Goal: Find specific page/section: Find specific page/section

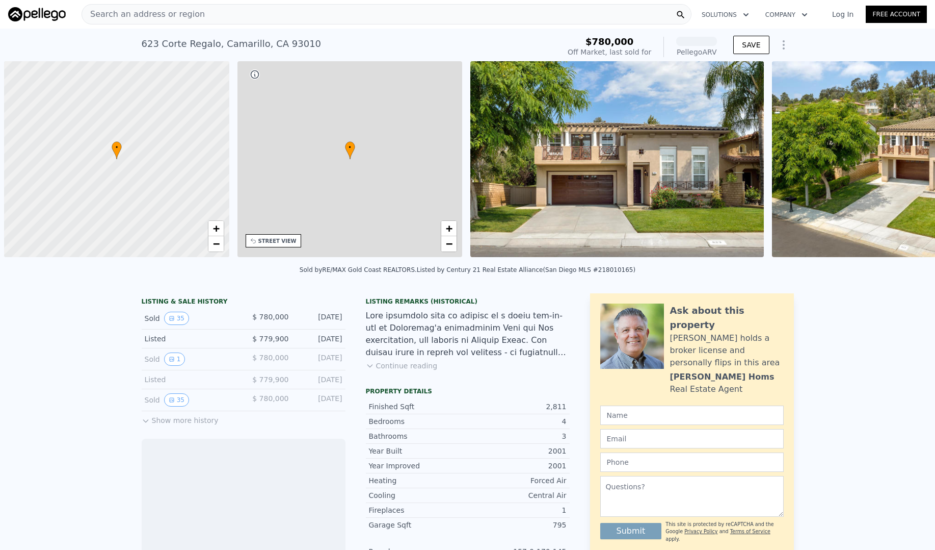
scroll to position [0, 4]
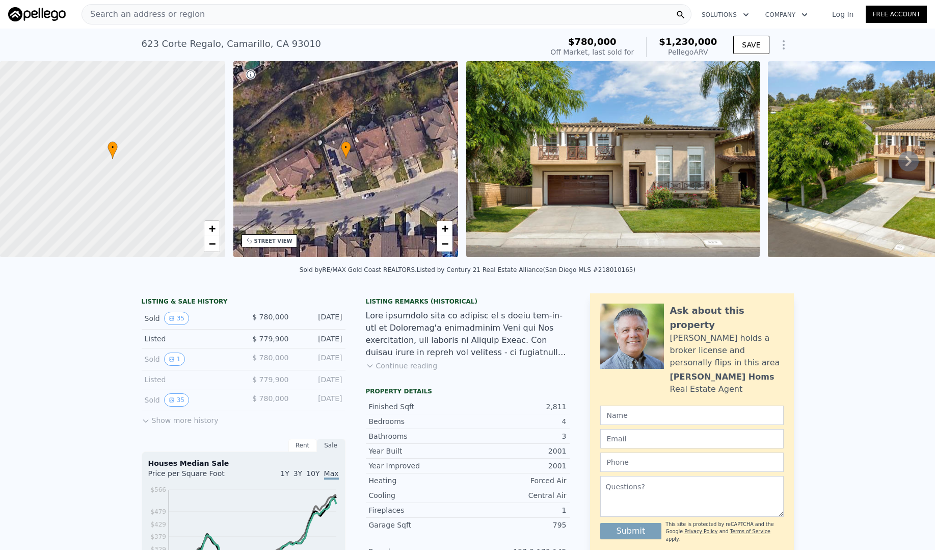
click at [165, 419] on button "Show more history" at bounding box center [180, 418] width 77 height 14
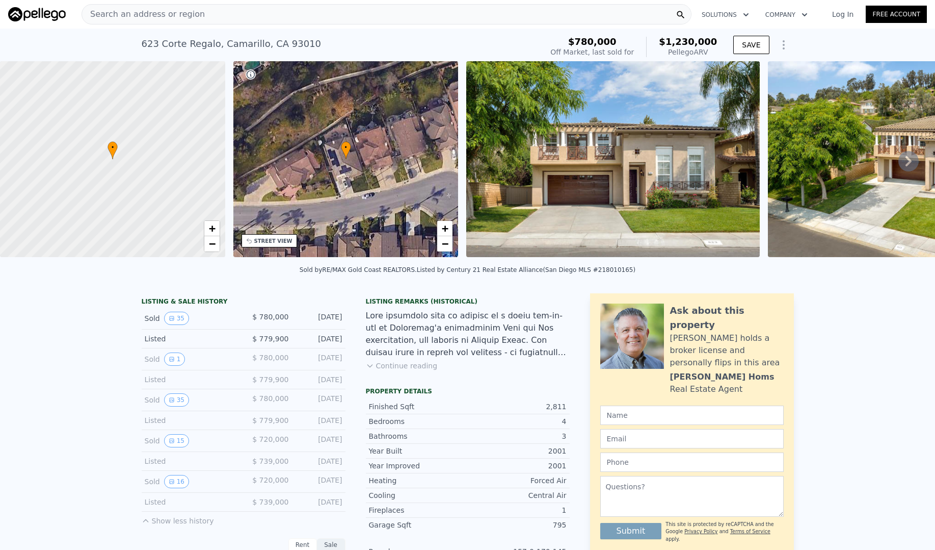
scroll to position [0, 0]
click at [906, 157] on icon at bounding box center [909, 161] width 6 height 10
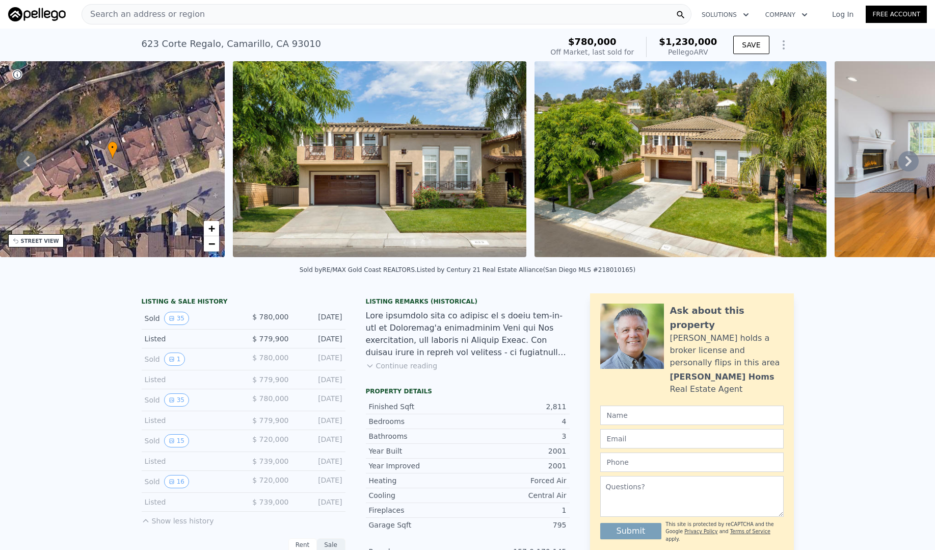
click at [910, 162] on icon at bounding box center [909, 161] width 6 height 10
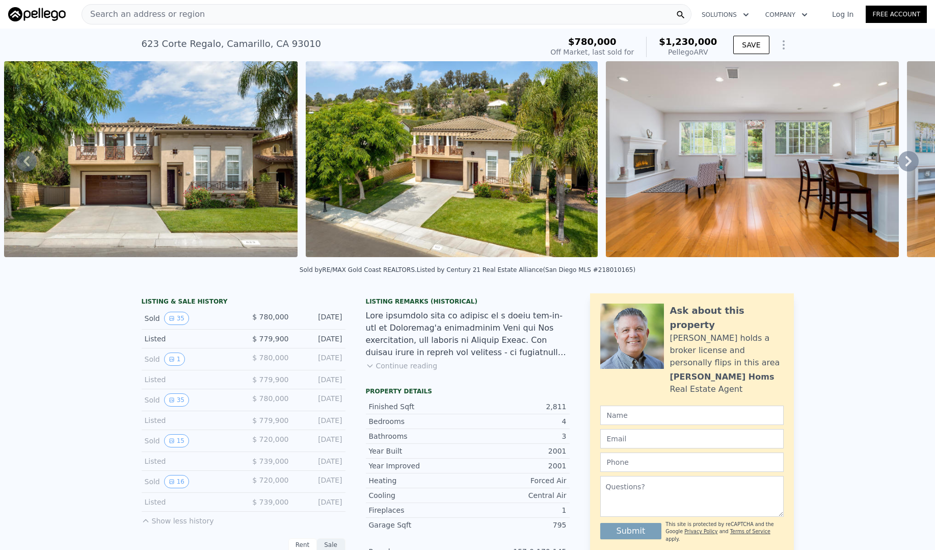
click at [910, 162] on icon at bounding box center [909, 161] width 6 height 10
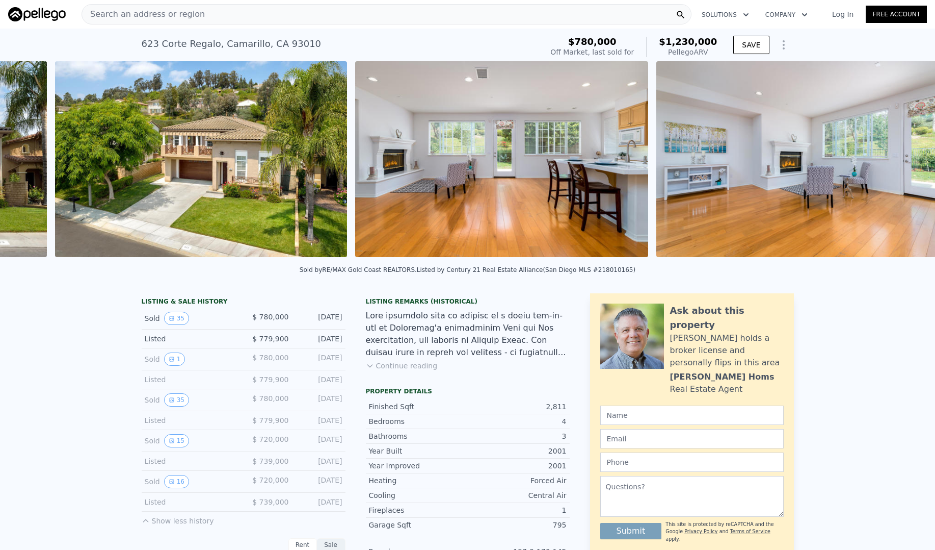
scroll to position [0, 768]
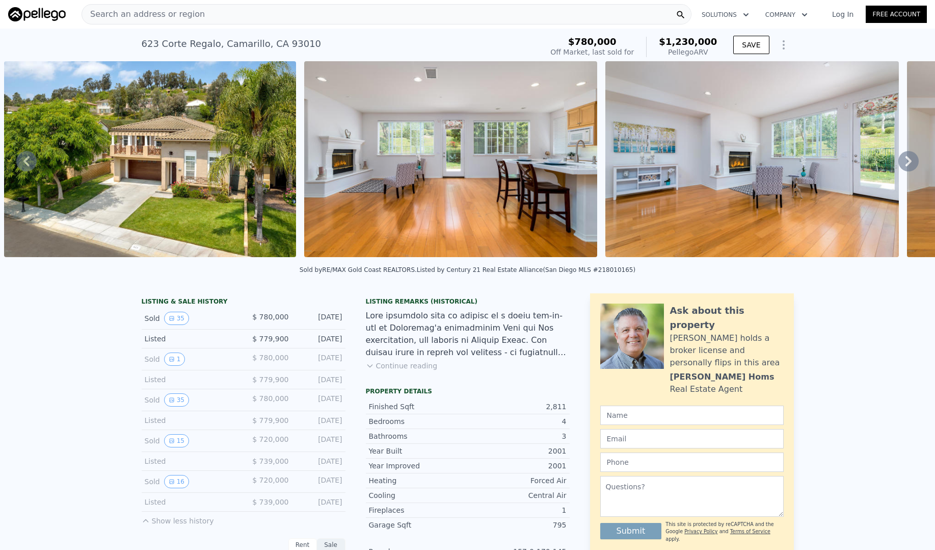
click at [910, 162] on icon at bounding box center [909, 161] width 6 height 10
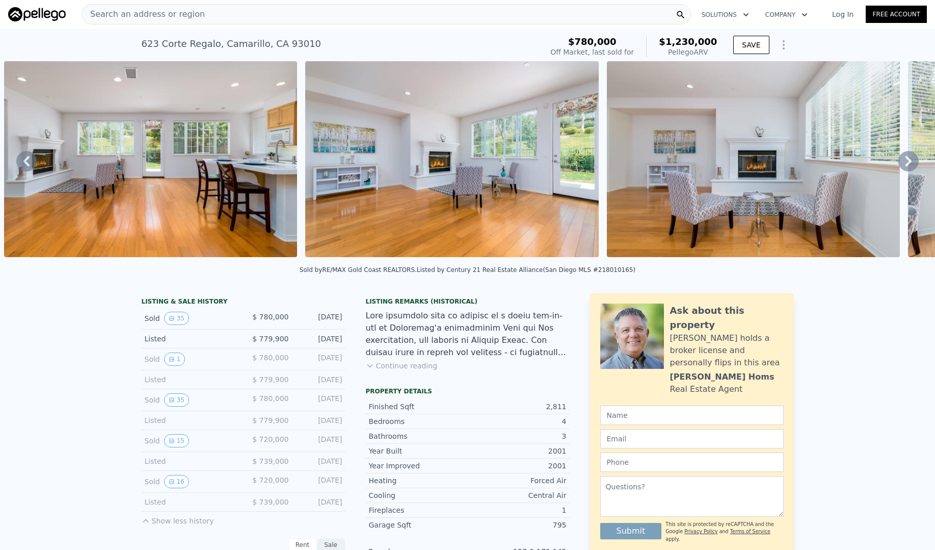
click at [910, 162] on icon at bounding box center [909, 161] width 6 height 10
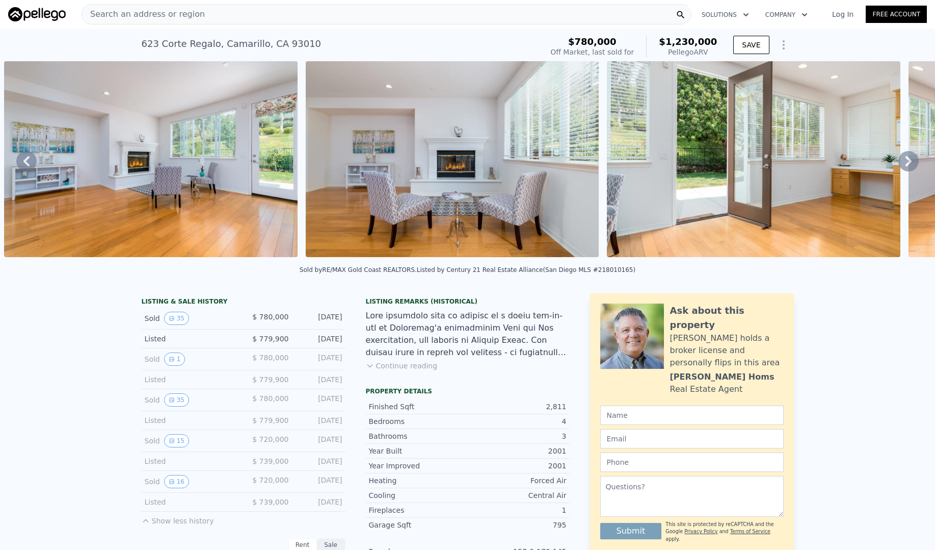
click at [910, 162] on icon at bounding box center [909, 161] width 6 height 10
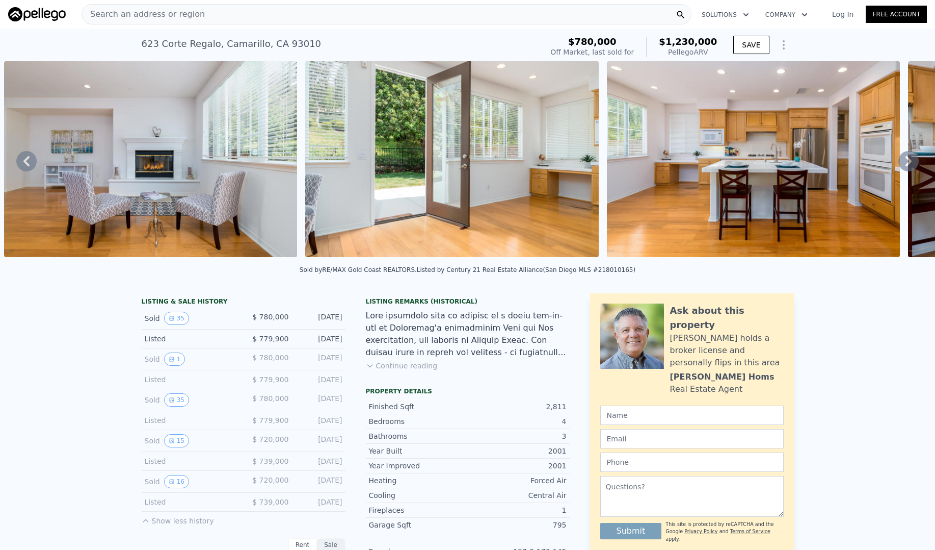
click at [910, 162] on icon at bounding box center [909, 161] width 6 height 10
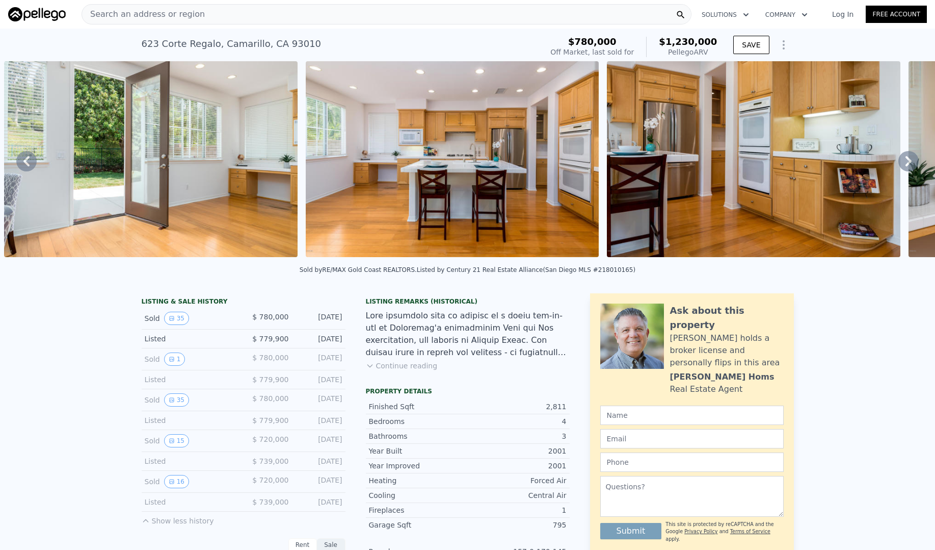
click at [910, 162] on icon at bounding box center [909, 161] width 6 height 10
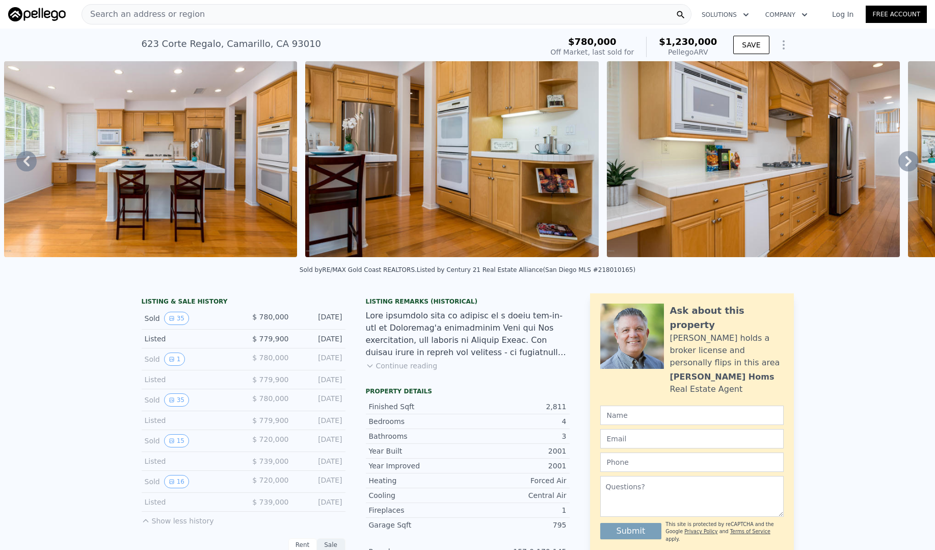
click at [910, 162] on icon at bounding box center [909, 161] width 6 height 10
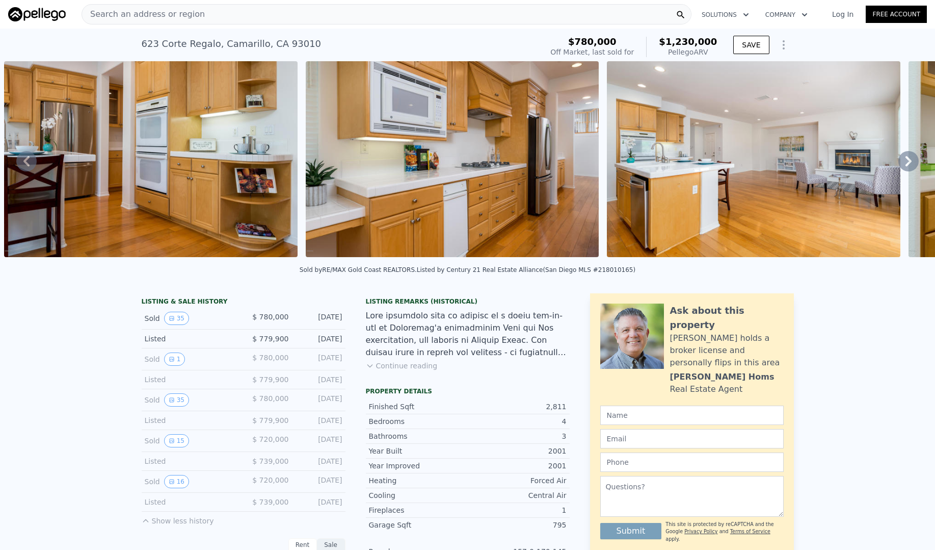
click at [910, 162] on icon at bounding box center [909, 161] width 6 height 10
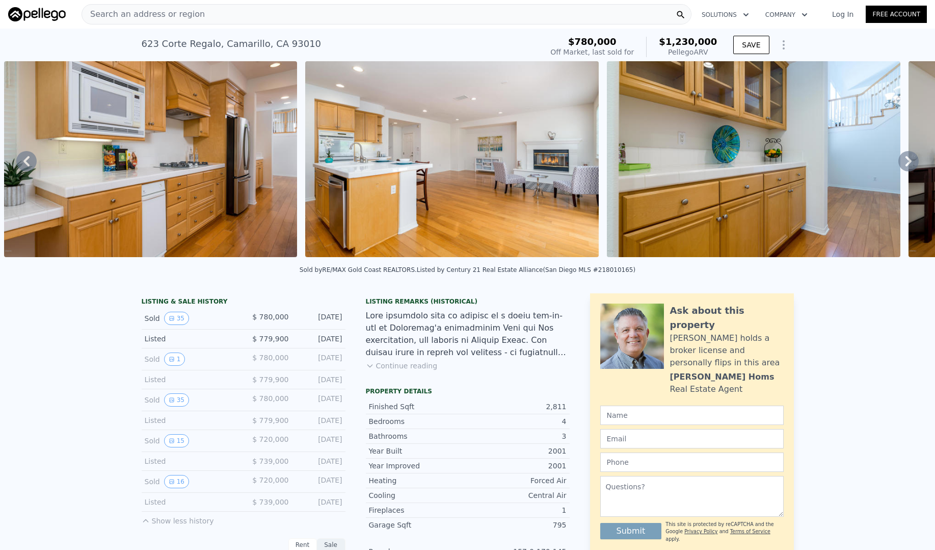
click at [910, 162] on icon at bounding box center [909, 161] width 6 height 10
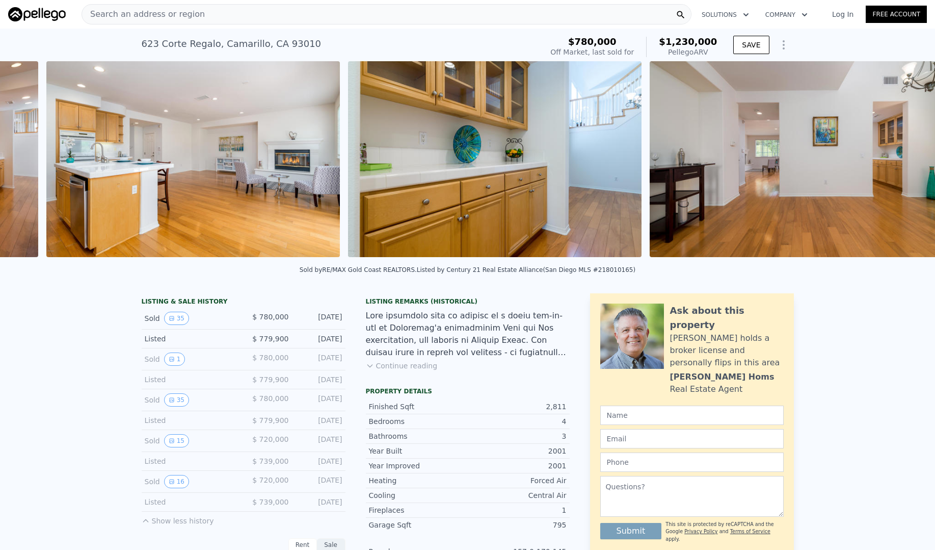
scroll to position [0, 3179]
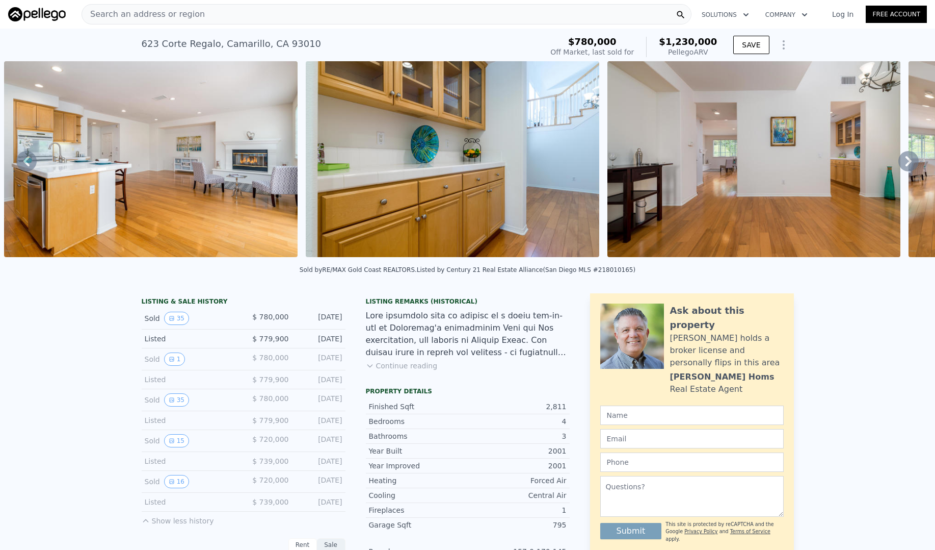
click at [910, 162] on icon at bounding box center [909, 161] width 6 height 10
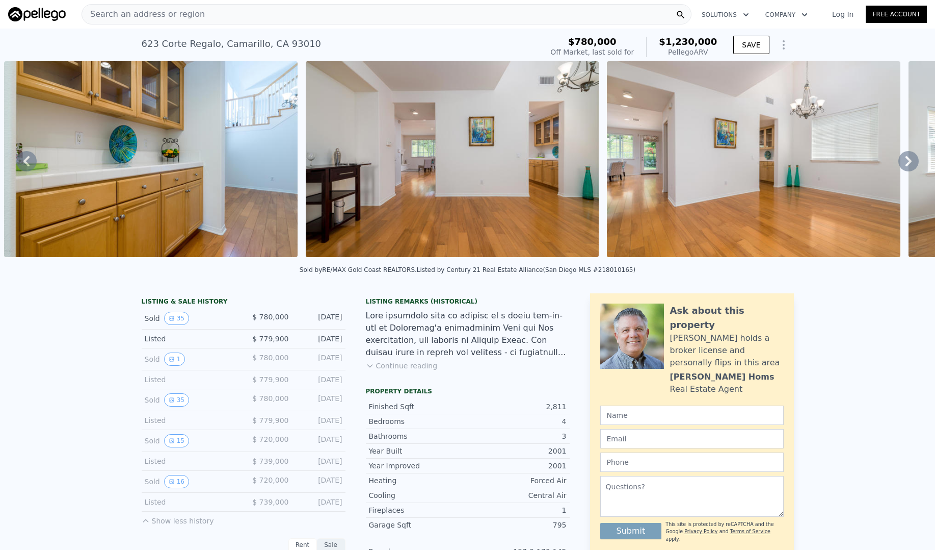
click at [910, 162] on icon at bounding box center [909, 161] width 6 height 10
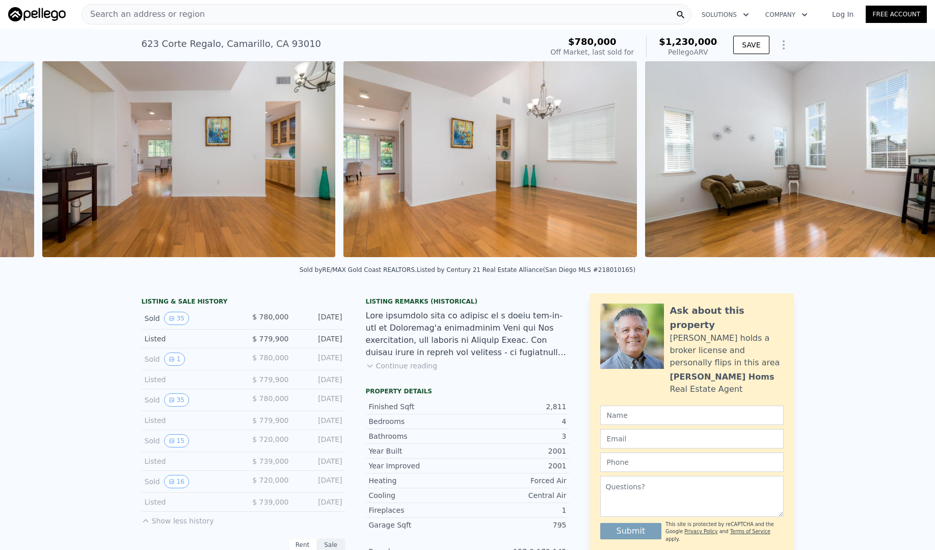
scroll to position [0, 3782]
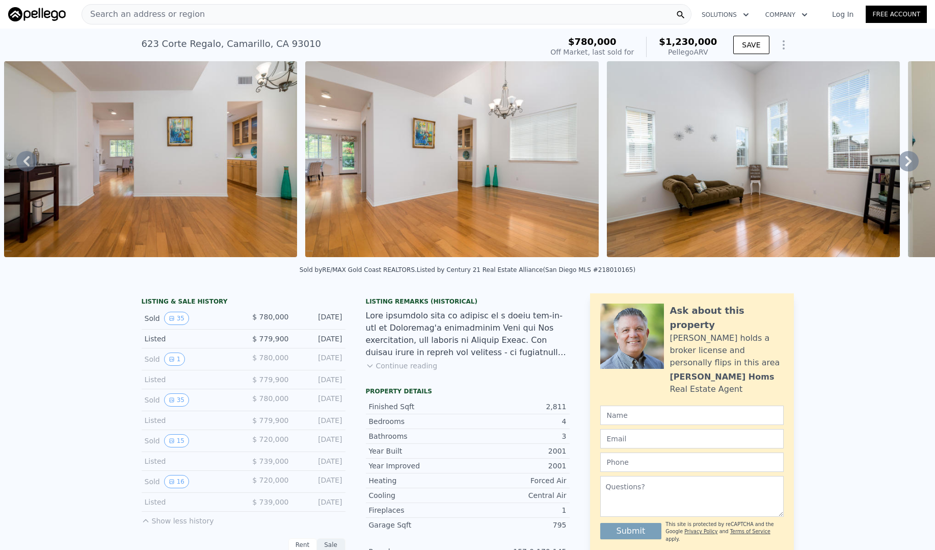
click at [910, 162] on icon at bounding box center [909, 161] width 6 height 10
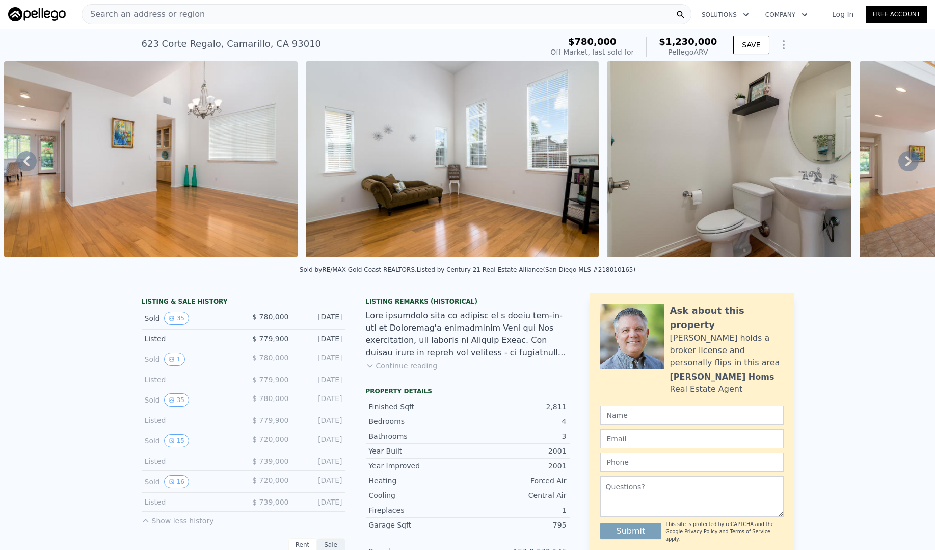
click at [910, 162] on icon at bounding box center [909, 161] width 6 height 10
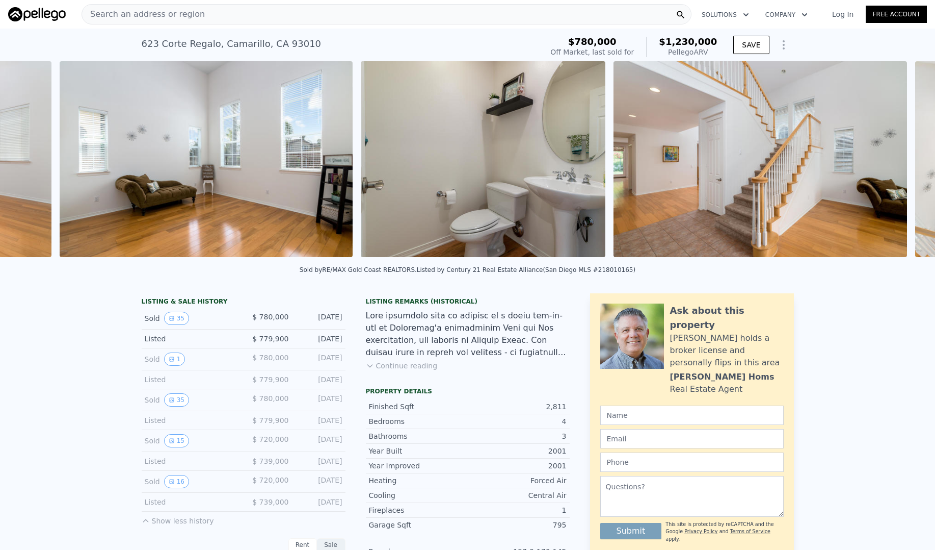
scroll to position [0, 4385]
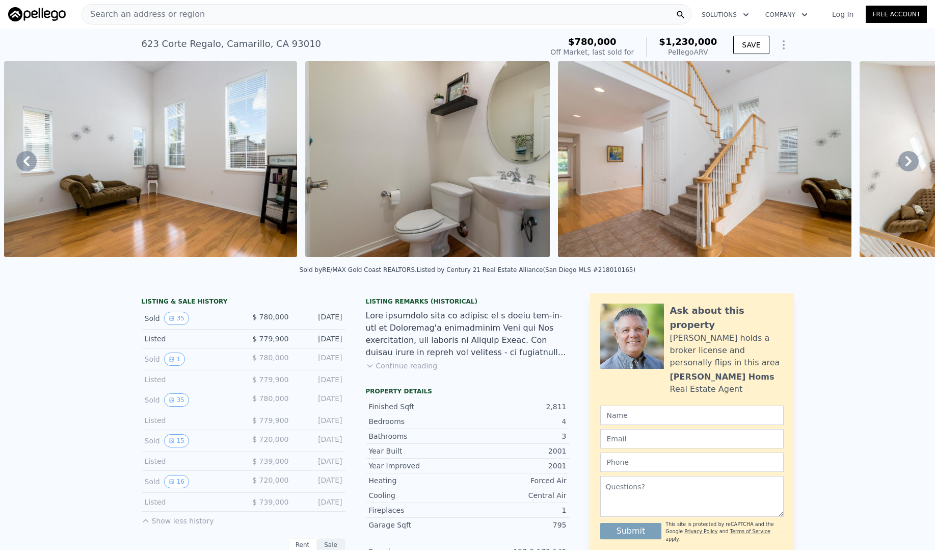
click at [910, 162] on icon at bounding box center [909, 161] width 6 height 10
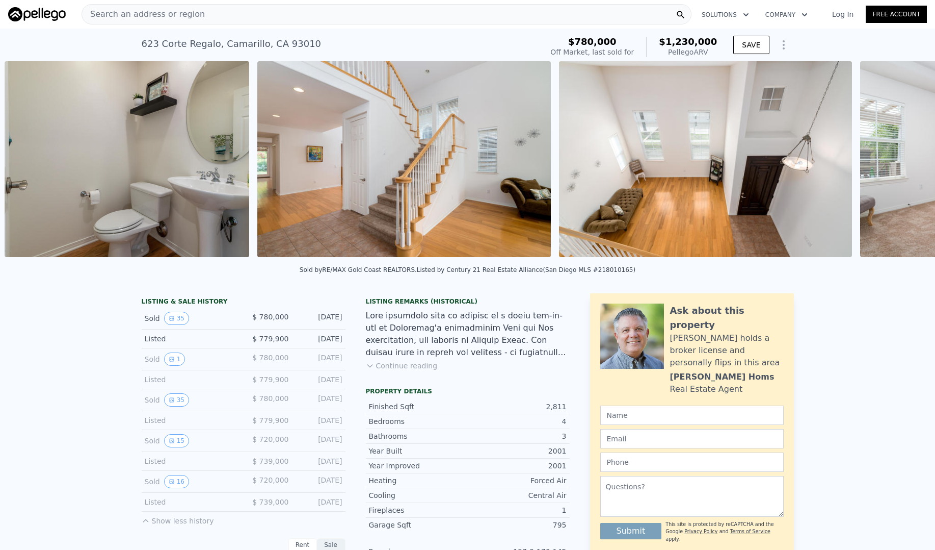
scroll to position [0, 4687]
click at [910, 162] on icon at bounding box center [909, 161] width 6 height 10
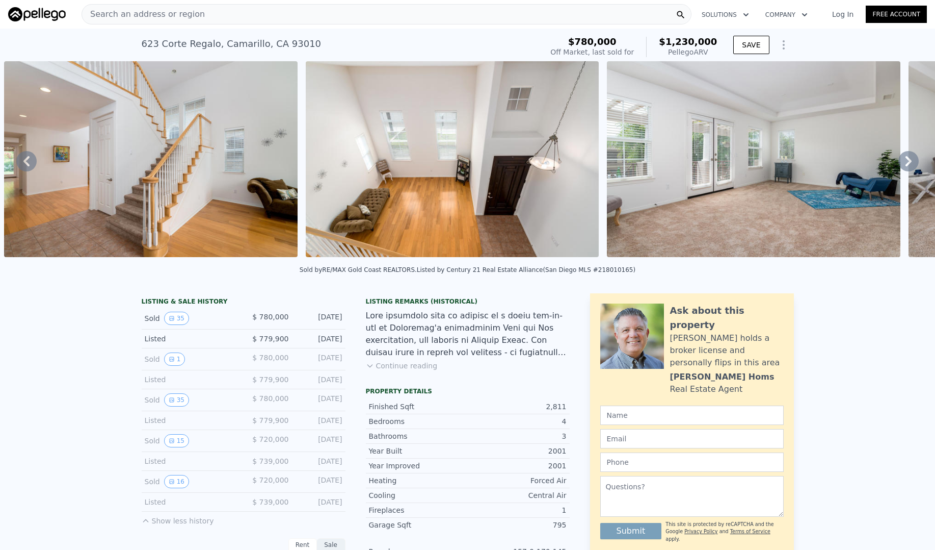
click at [910, 162] on icon at bounding box center [909, 161] width 6 height 10
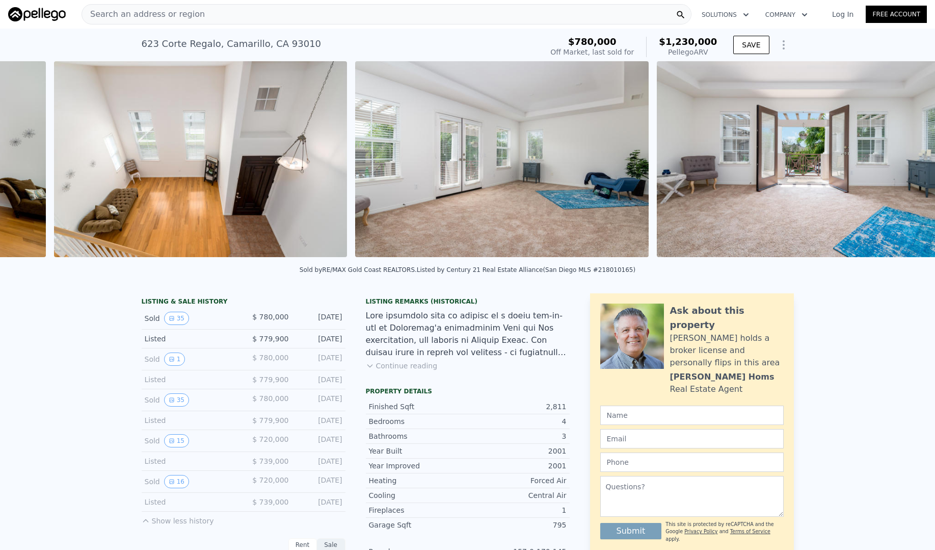
scroll to position [0, 5241]
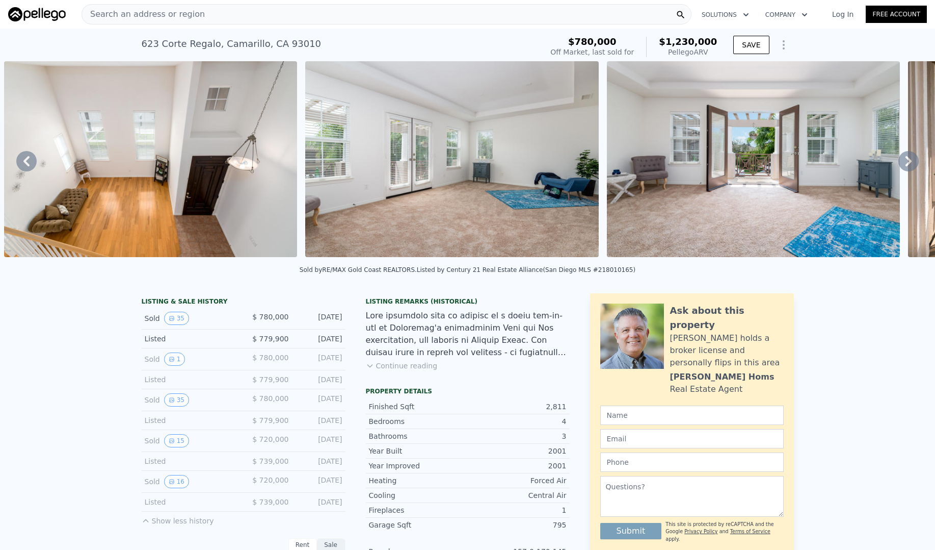
click at [910, 162] on icon at bounding box center [909, 161] width 6 height 10
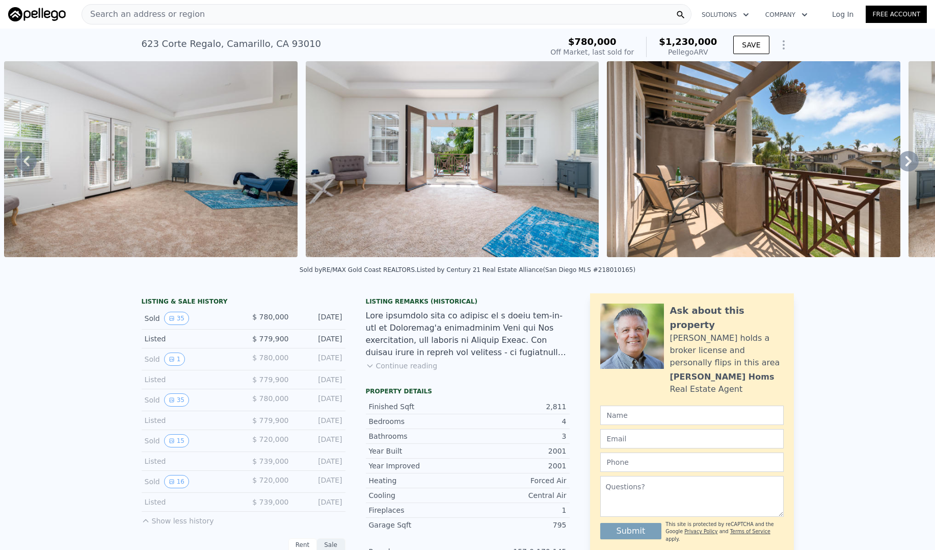
click at [910, 162] on icon at bounding box center [909, 161] width 6 height 10
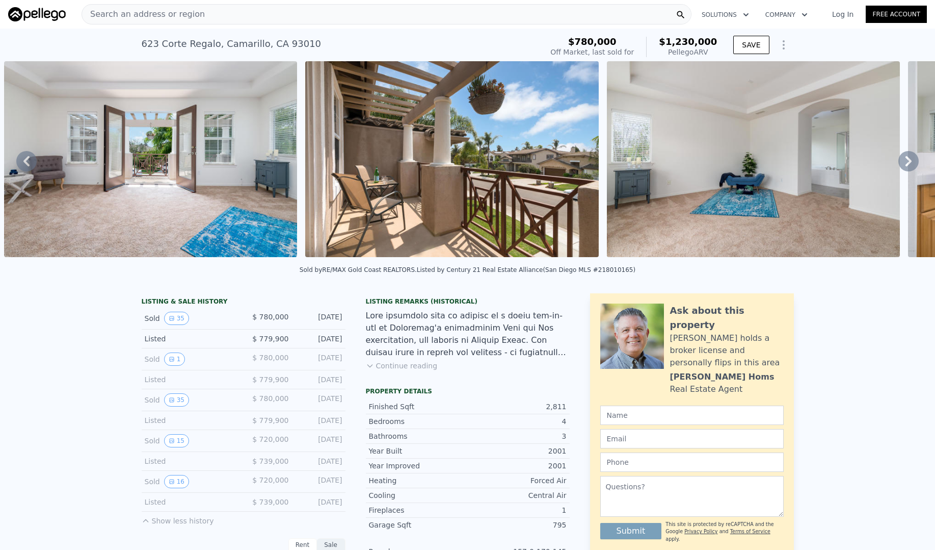
click at [910, 162] on icon at bounding box center [909, 161] width 6 height 10
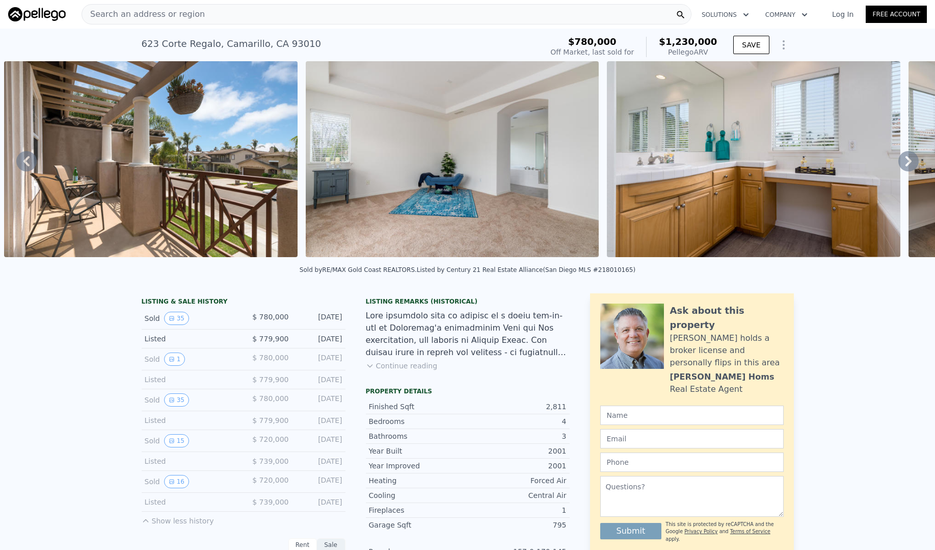
click at [910, 162] on icon at bounding box center [909, 161] width 6 height 10
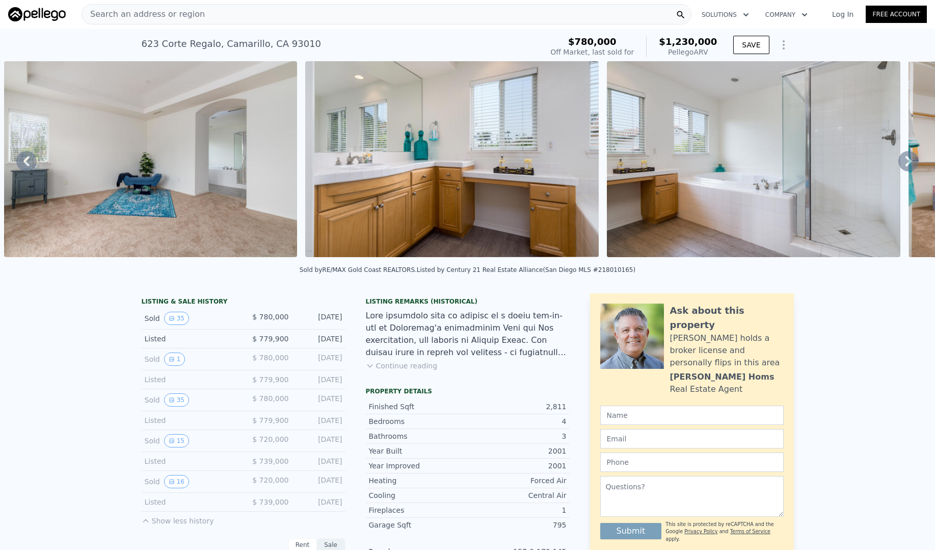
click at [910, 162] on icon at bounding box center [909, 161] width 6 height 10
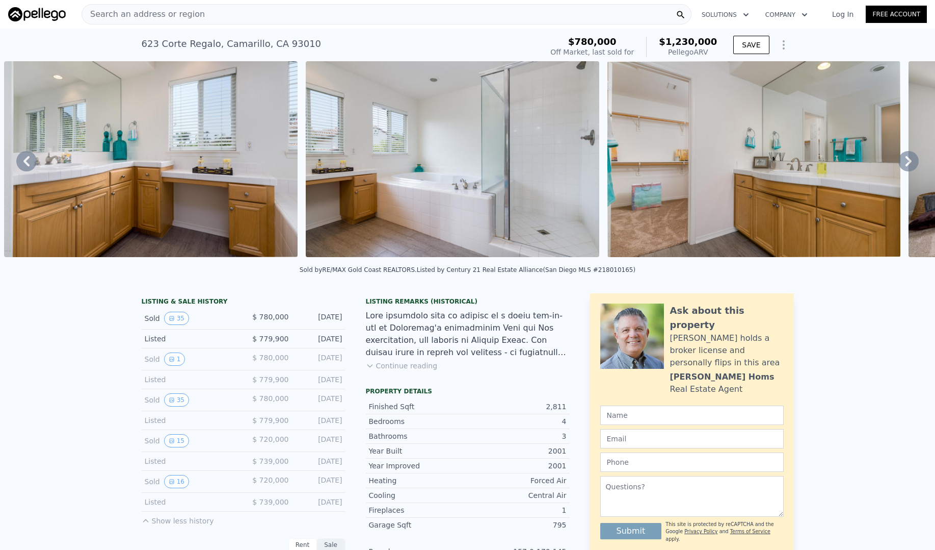
click at [910, 162] on icon at bounding box center [909, 161] width 6 height 10
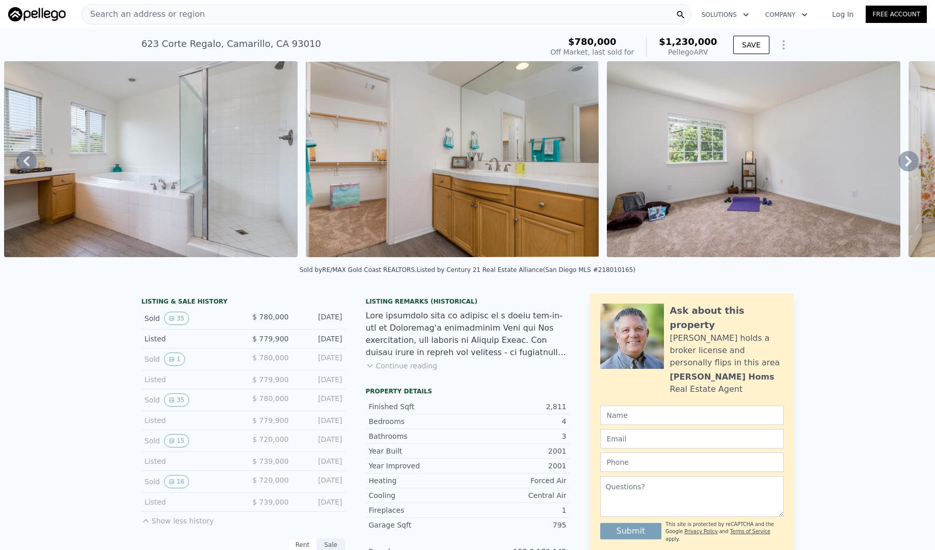
click at [910, 162] on icon at bounding box center [909, 161] width 6 height 10
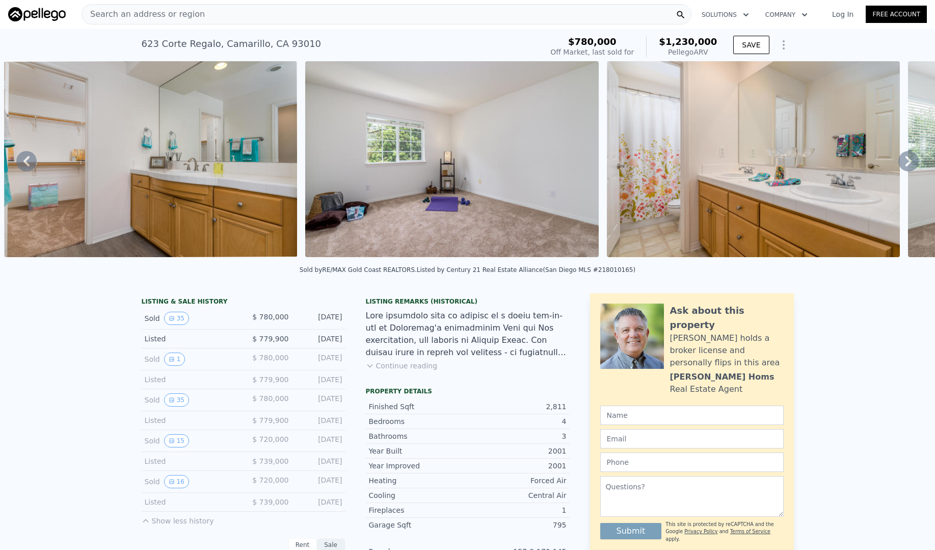
click at [910, 162] on icon at bounding box center [909, 161] width 6 height 10
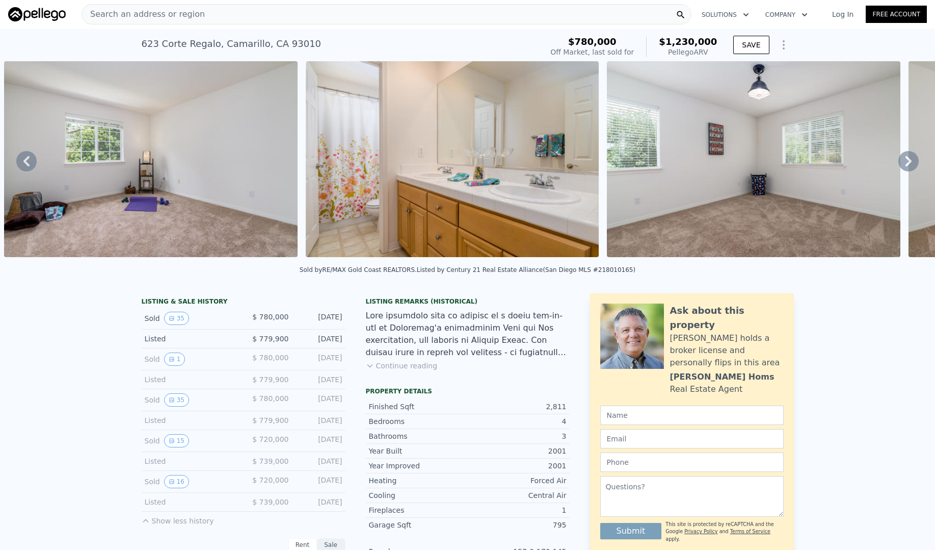
click at [910, 162] on icon at bounding box center [909, 161] width 6 height 10
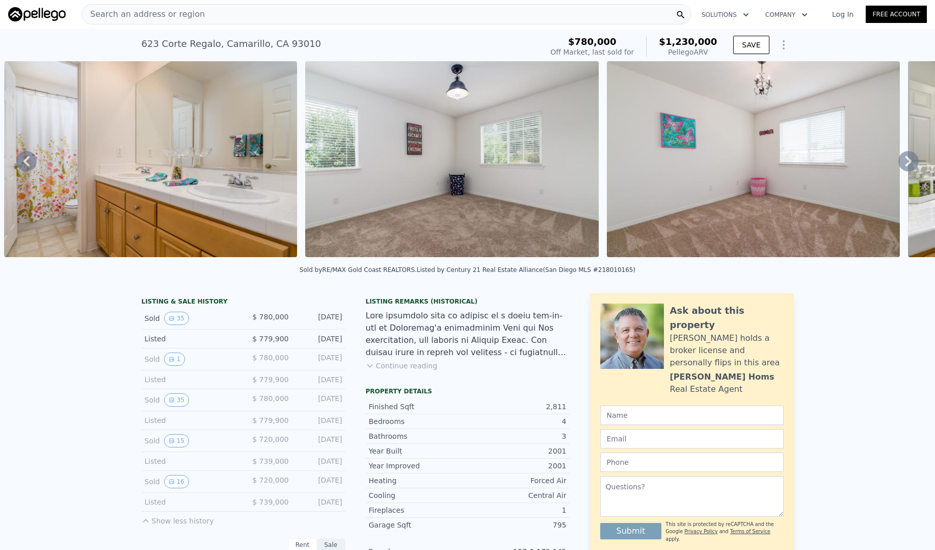
click at [910, 162] on icon at bounding box center [909, 161] width 6 height 10
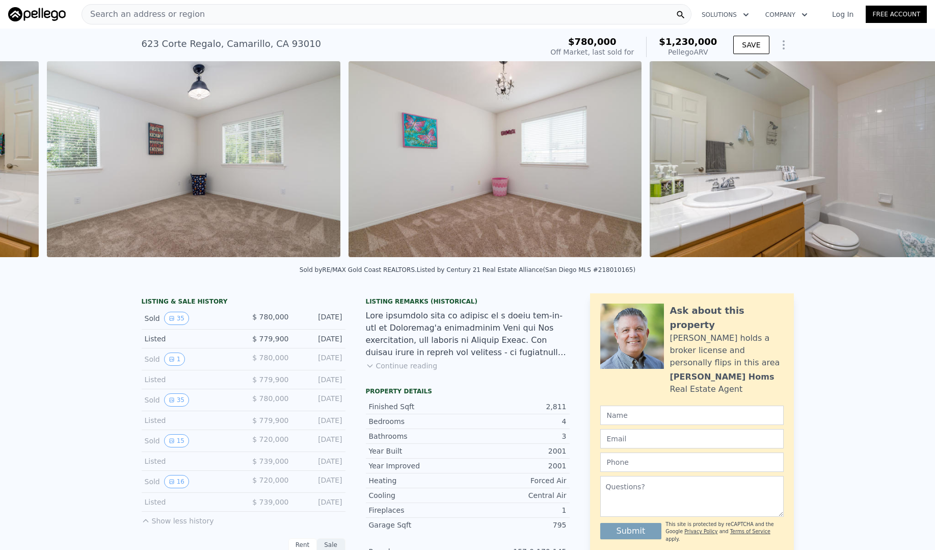
scroll to position [0, 8257]
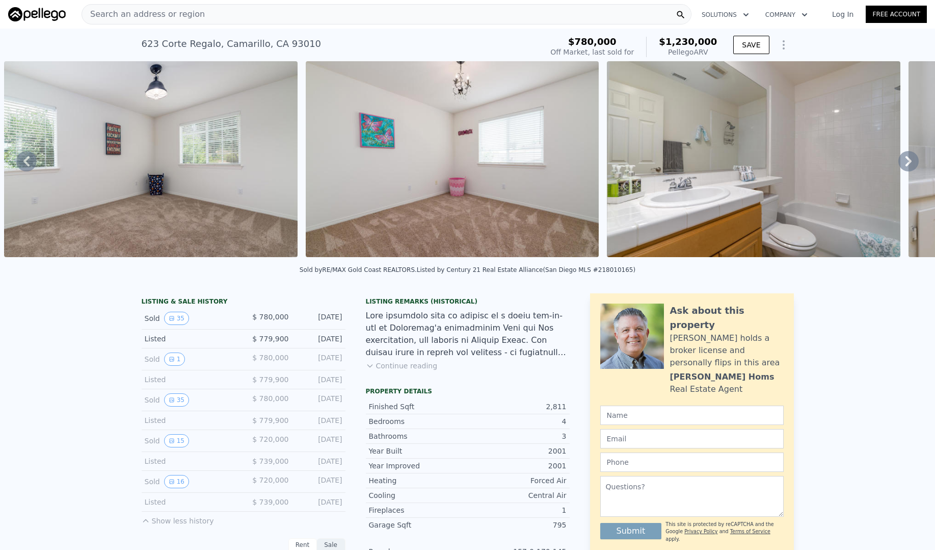
click at [910, 162] on icon at bounding box center [909, 161] width 6 height 10
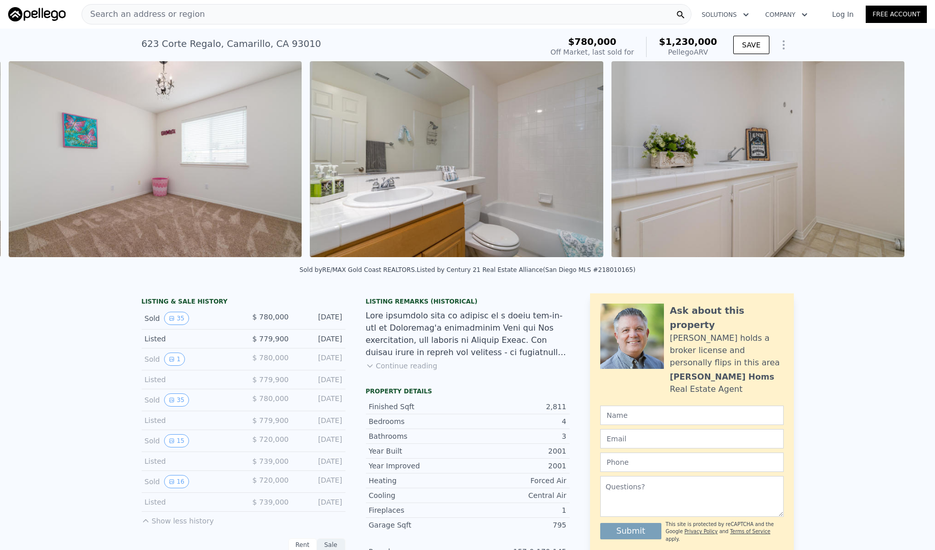
scroll to position [0, 8558]
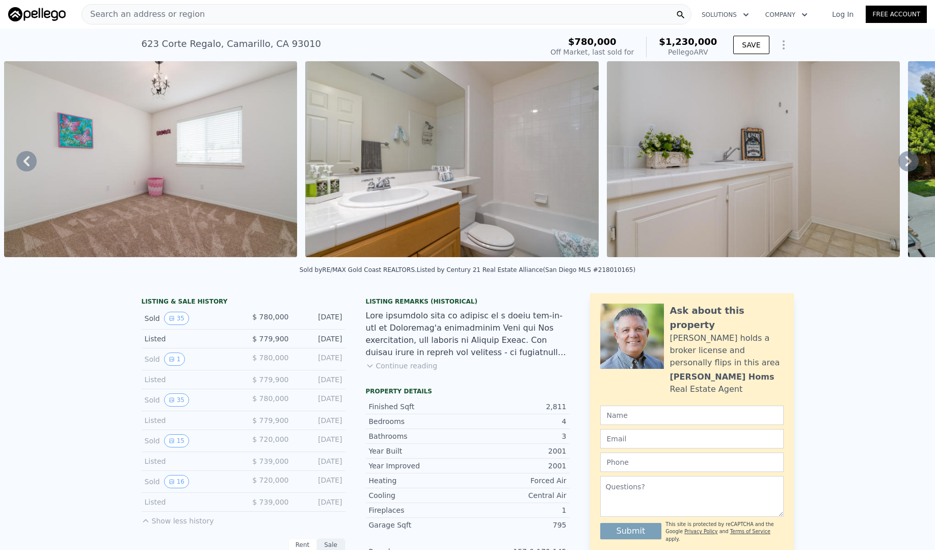
click at [910, 162] on icon at bounding box center [909, 161] width 6 height 10
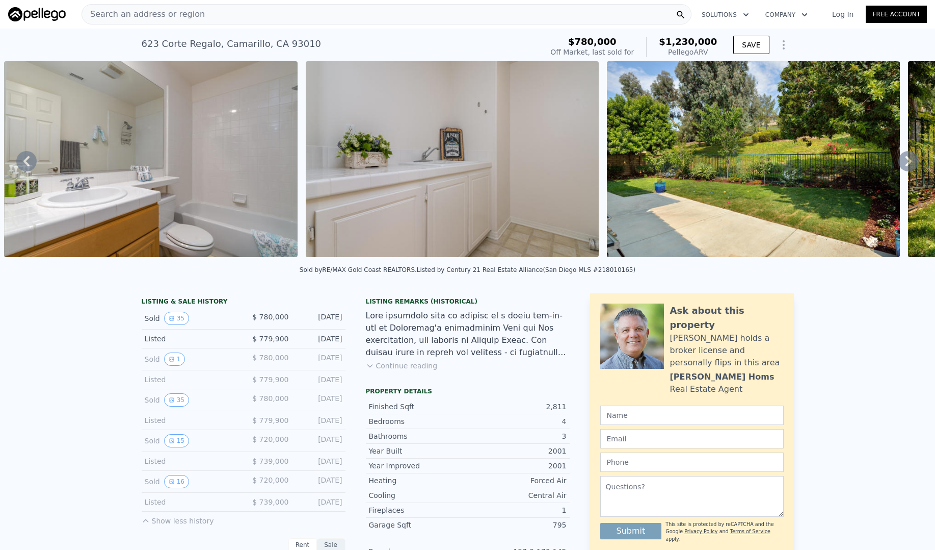
click at [910, 162] on icon at bounding box center [909, 161] width 6 height 10
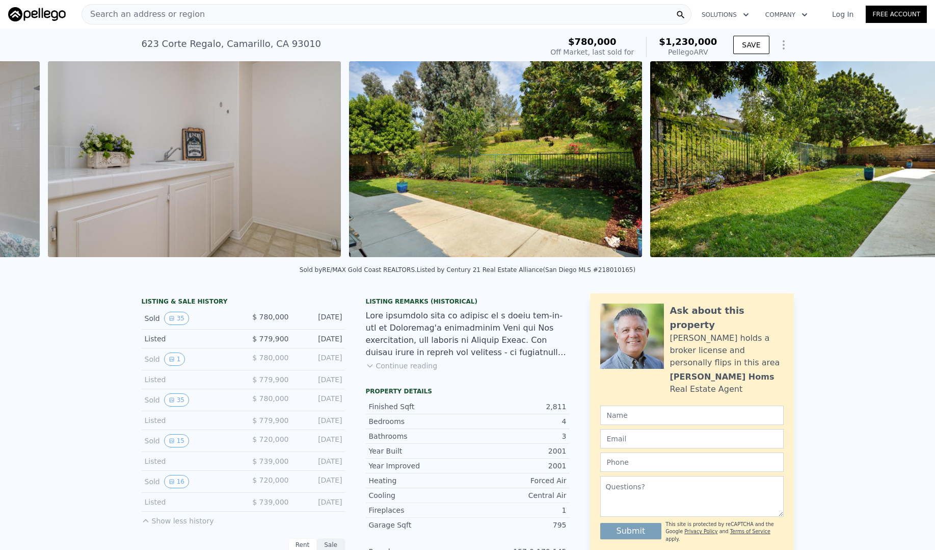
scroll to position [0, 9161]
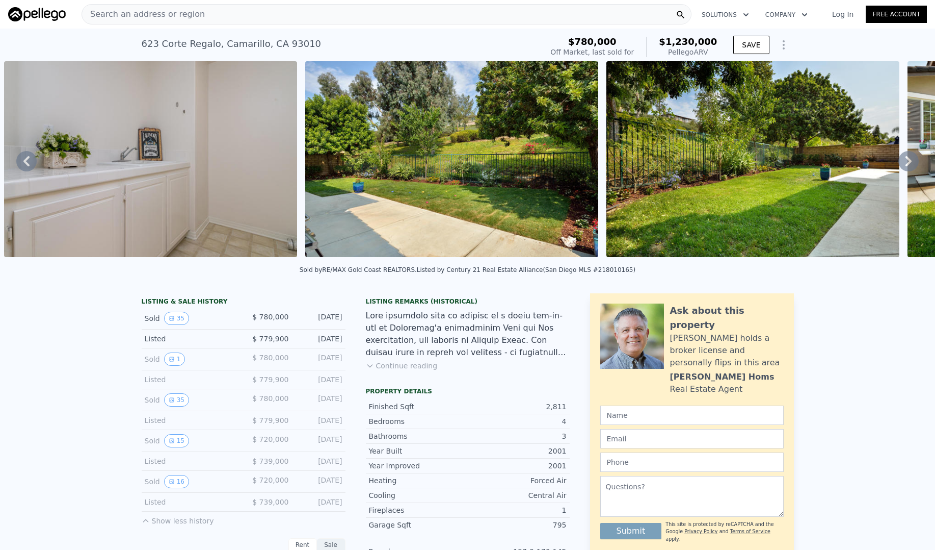
click at [910, 162] on icon at bounding box center [909, 161] width 6 height 10
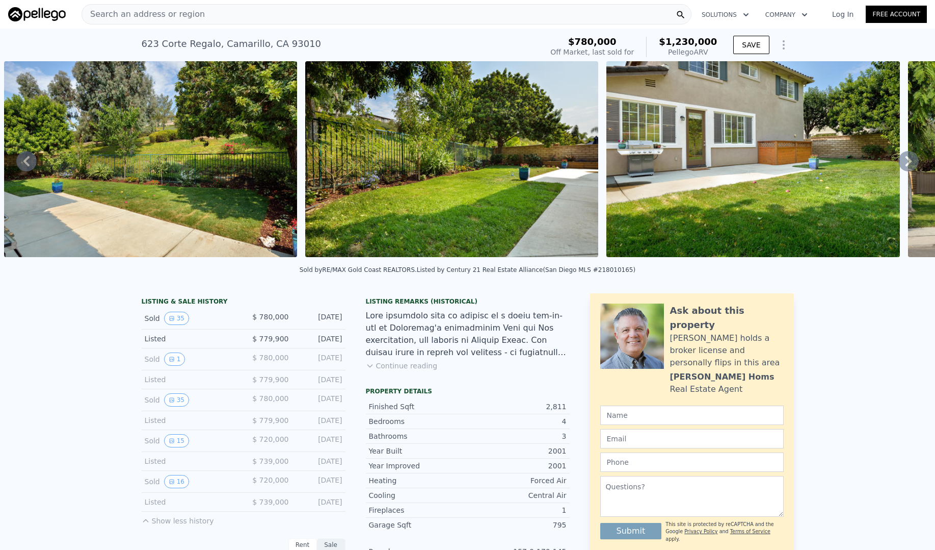
click at [910, 162] on icon at bounding box center [909, 161] width 6 height 10
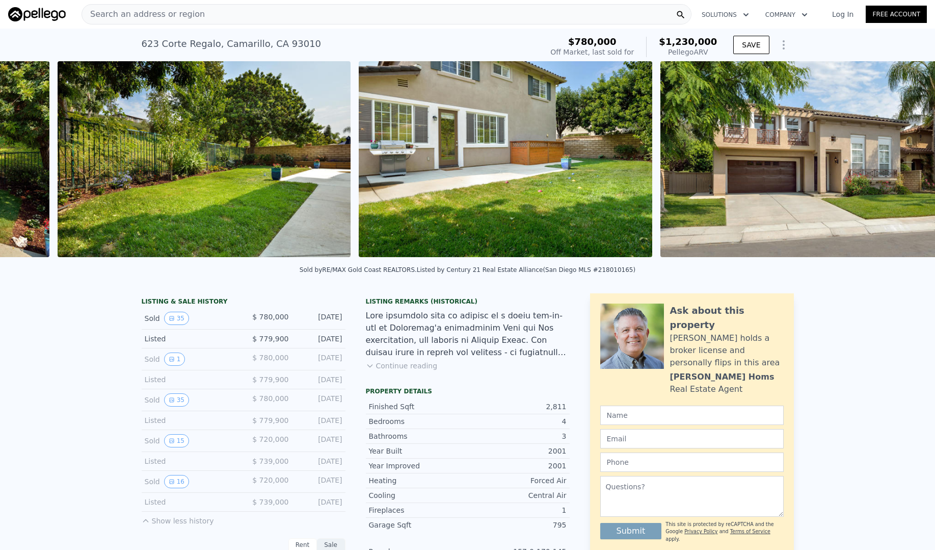
scroll to position [0, 9764]
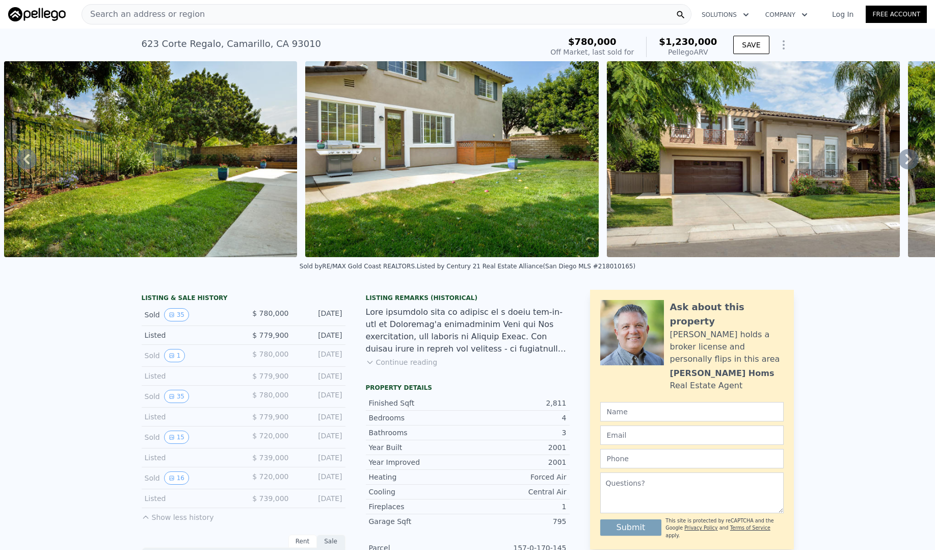
click at [910, 162] on icon at bounding box center [909, 159] width 20 height 20
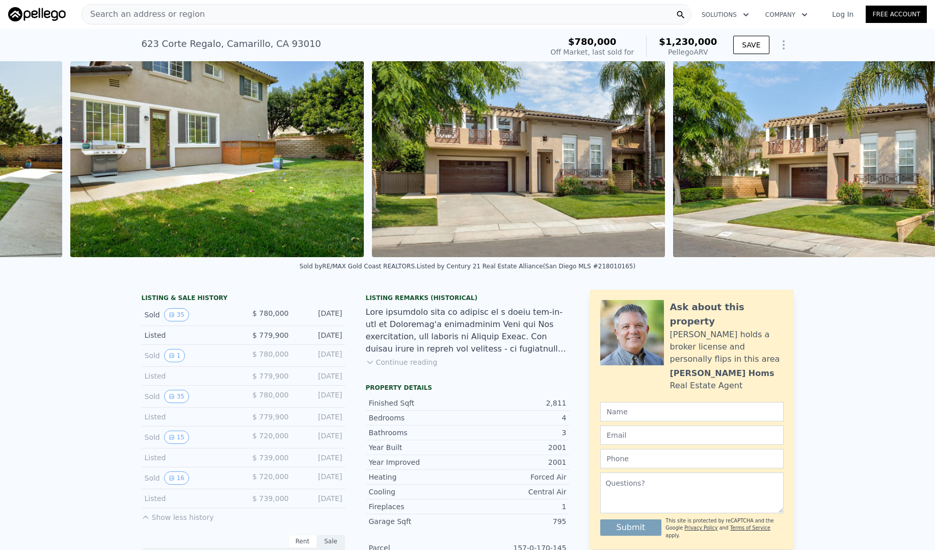
scroll to position [0, 10035]
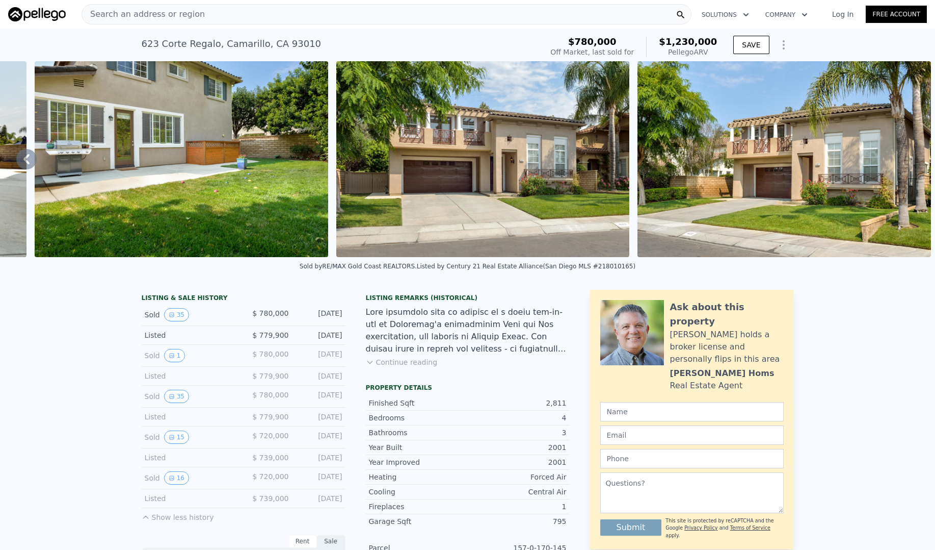
click at [910, 162] on img at bounding box center [785, 159] width 294 height 196
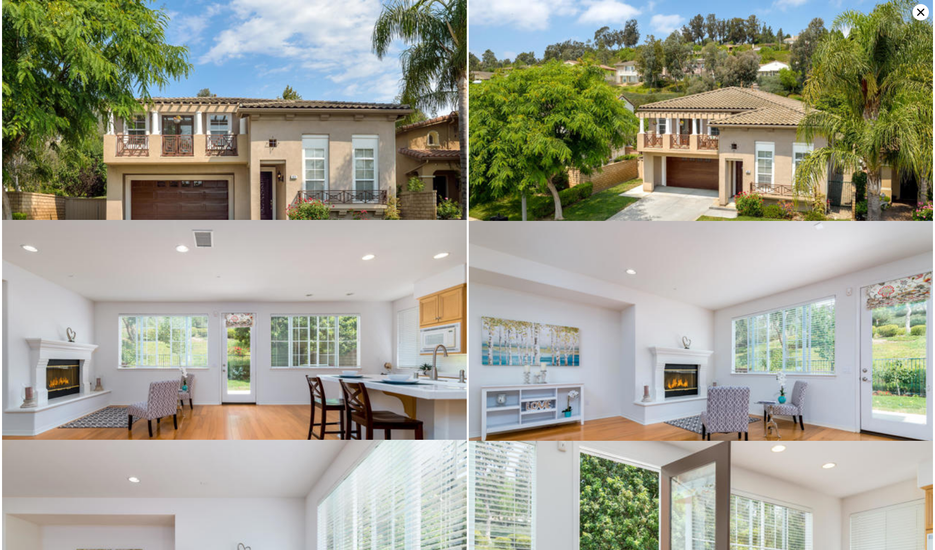
scroll to position [3539, 0]
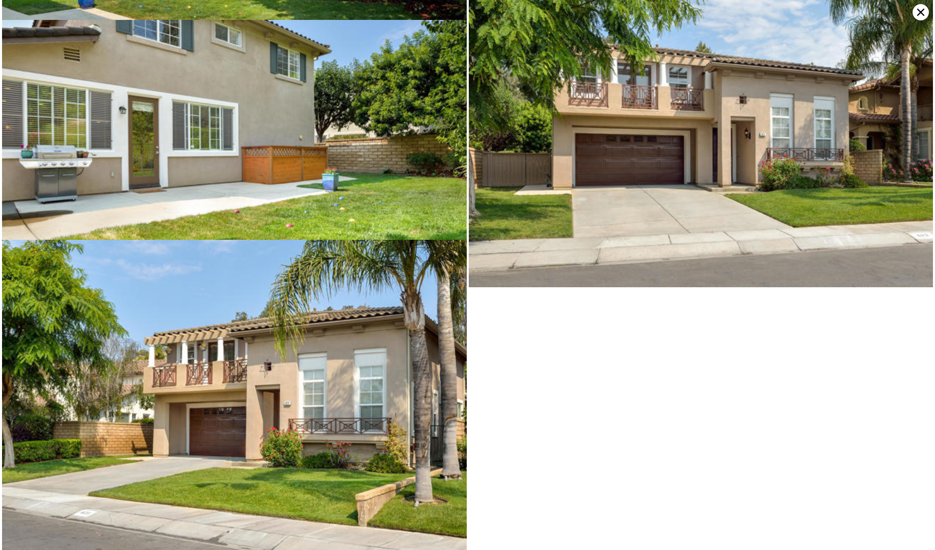
click at [922, 11] on icon at bounding box center [921, 12] width 7 height 7
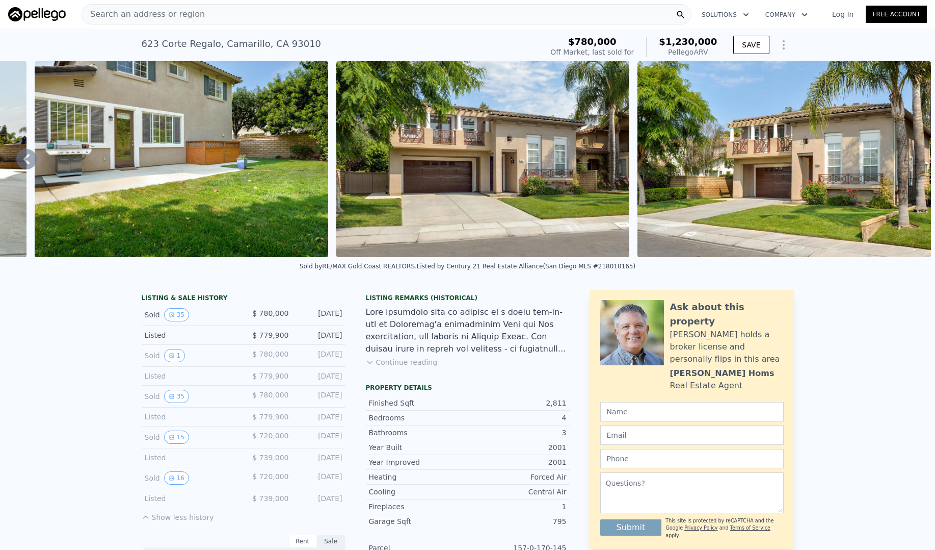
scroll to position [0, 0]
